Goal: Information Seeking & Learning: Learn about a topic

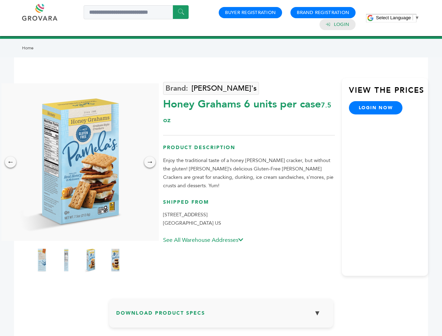
click at [397, 17] on span "Select Language" at bounding box center [393, 17] width 35 height 5
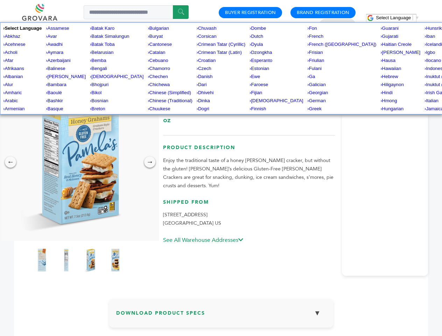
click at [78, 162] on img at bounding box center [78, 161] width 157 height 157
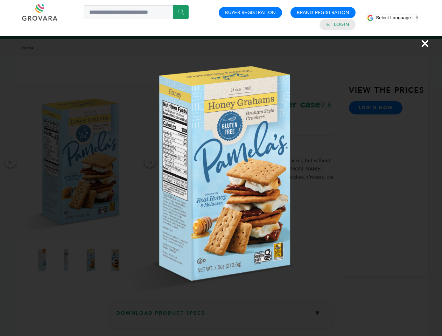
click at [10, 162] on div "×" at bounding box center [221, 168] width 442 height 336
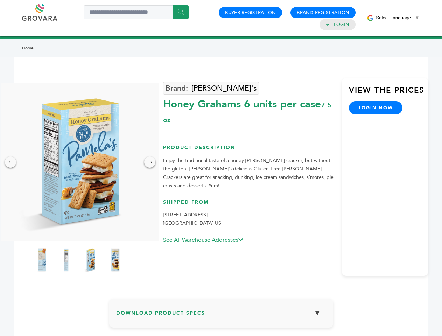
click at [150, 162] on div "→" at bounding box center [149, 161] width 11 height 11
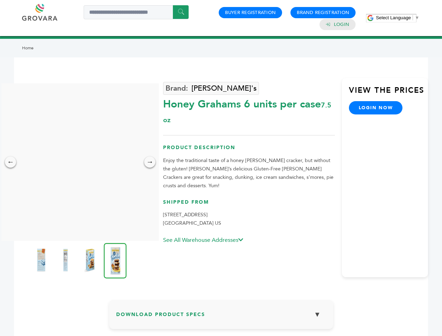
click at [42, 260] on img at bounding box center [40, 260] width 17 height 28
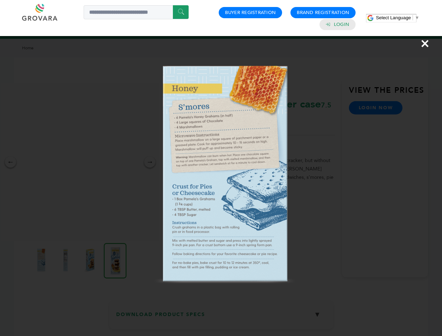
click at [66, 260] on div "×" at bounding box center [221, 168] width 442 height 336
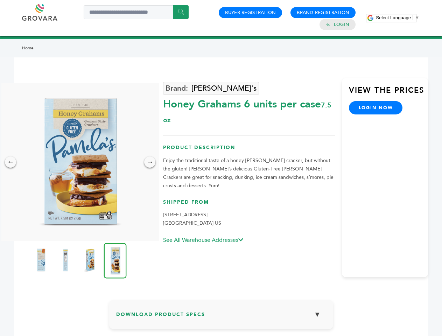
click at [91, 260] on img at bounding box center [89, 260] width 17 height 28
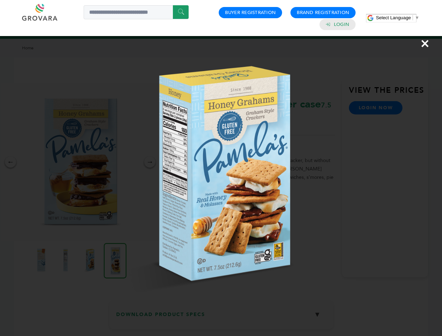
click at [0, 0] on img at bounding box center [0, 0] width 0 height 0
click at [221, 316] on div "×" at bounding box center [221, 168] width 442 height 336
